Goal: Navigation & Orientation: Find specific page/section

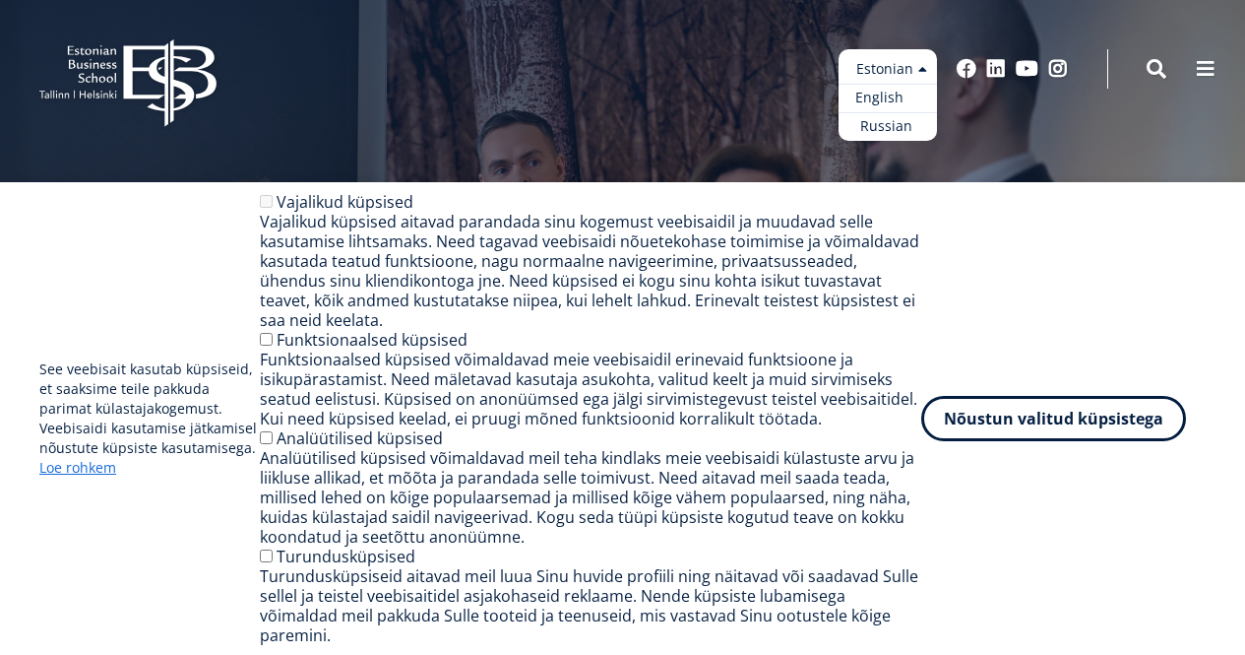
click at [903, 95] on link "English" at bounding box center [888, 98] width 98 height 29
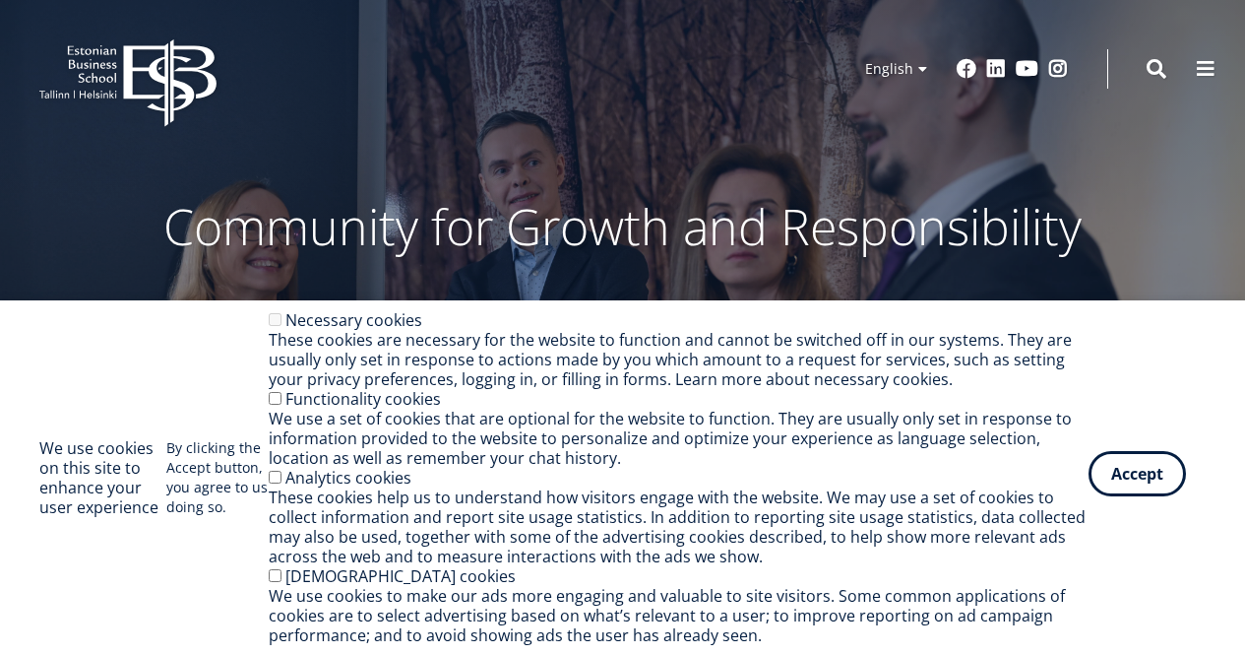
click at [1120, 487] on button "Accept" at bounding box center [1137, 473] width 97 height 45
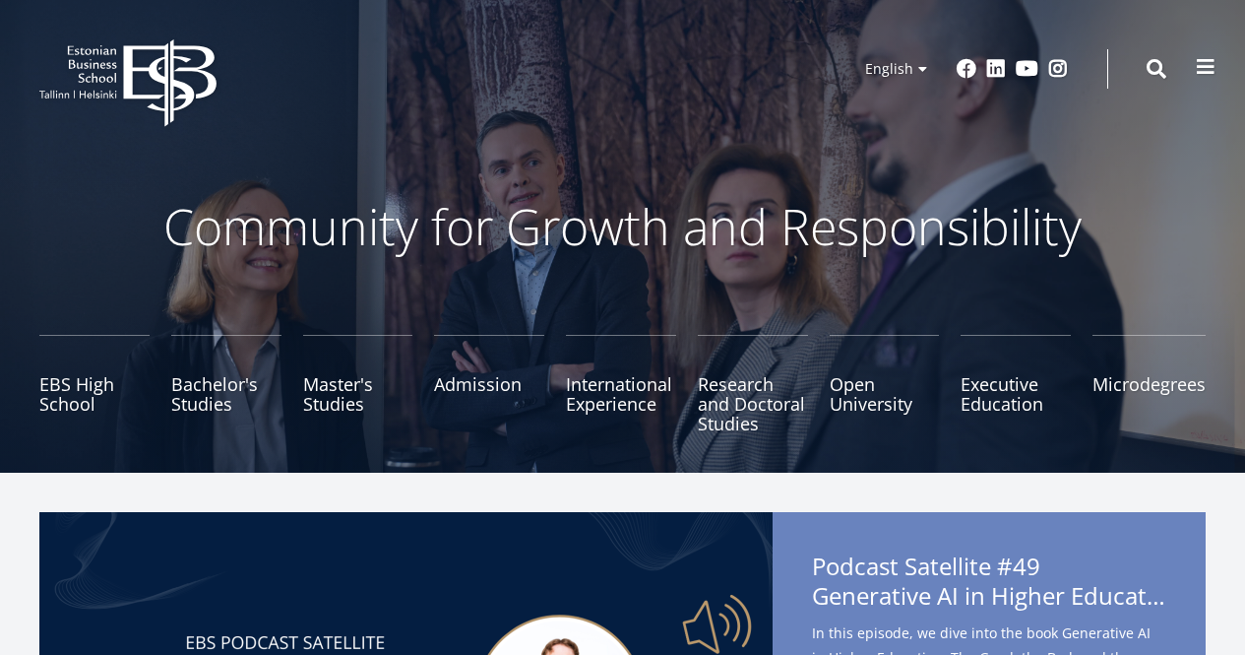
click at [1211, 64] on span at bounding box center [1206, 67] width 20 height 20
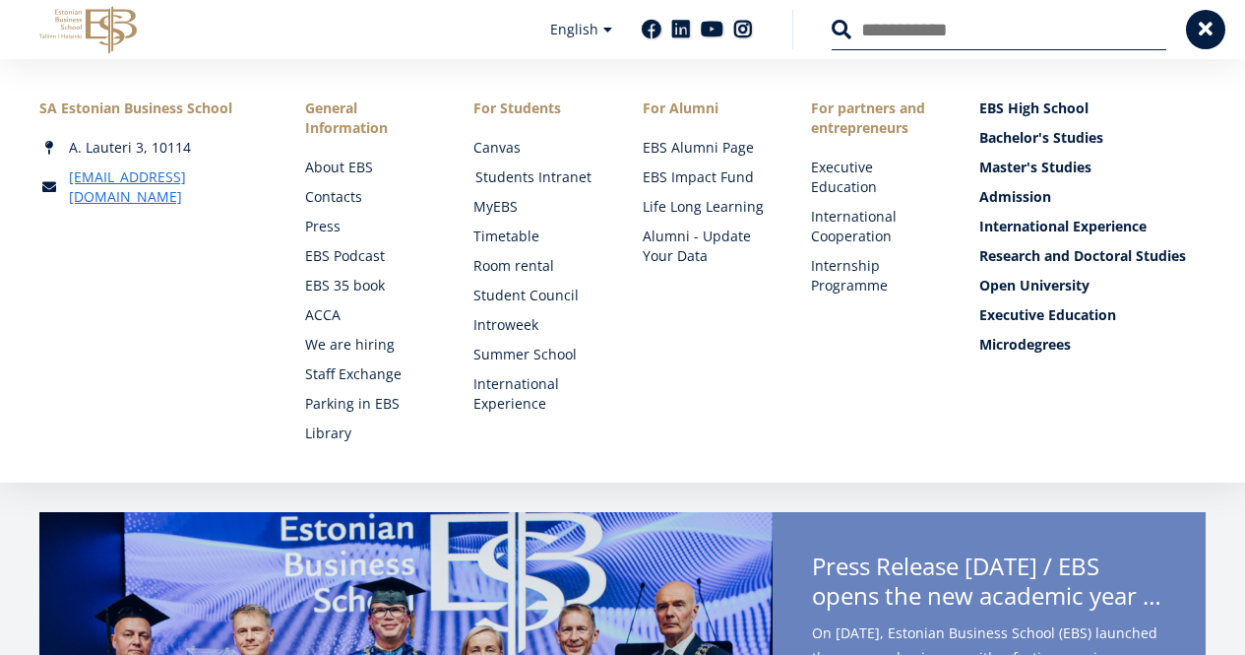
click at [489, 177] on link "Students Intranet" at bounding box center [539, 177] width 129 height 20
